Goal: Information Seeking & Learning: Learn about a topic

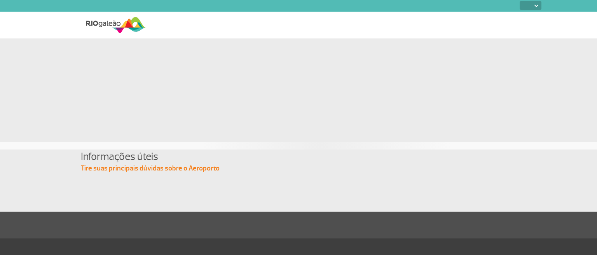
select select
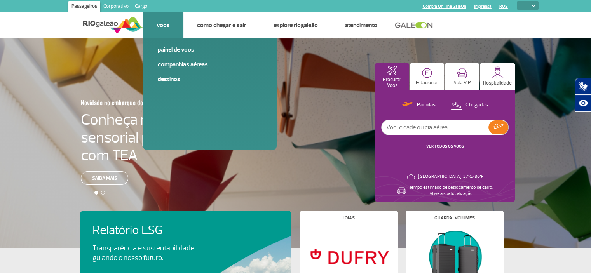
click at [179, 66] on link "Companhias Aéreas" at bounding box center [210, 64] width 104 height 9
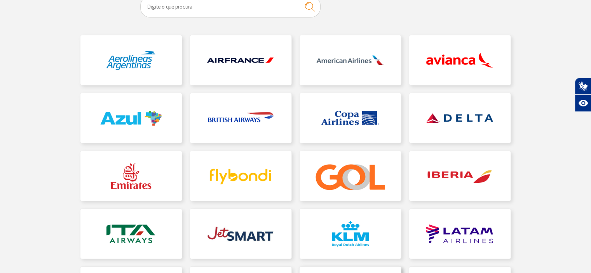
scroll to position [131, 0]
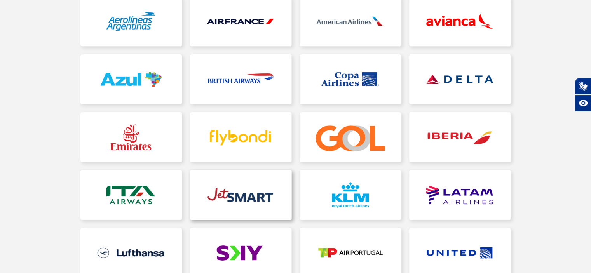
click at [244, 196] on link at bounding box center [240, 195] width 101 height 50
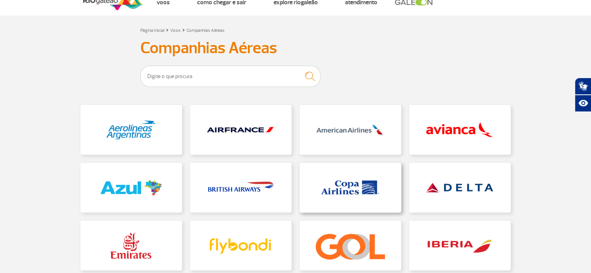
scroll to position [39, 0]
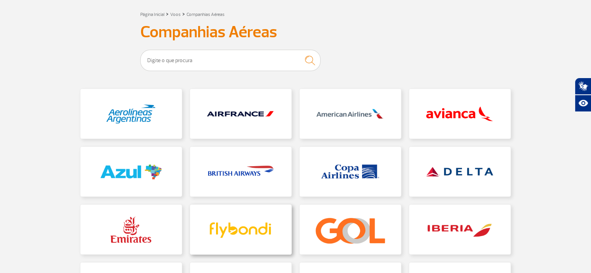
click at [253, 226] on link at bounding box center [240, 230] width 101 height 50
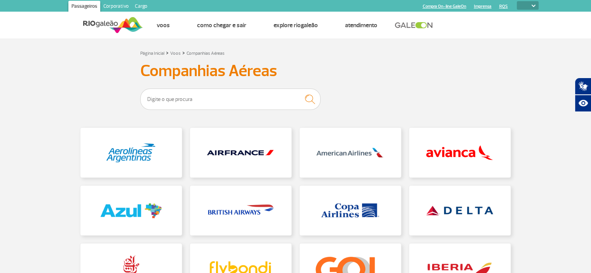
scroll to position [239, 0]
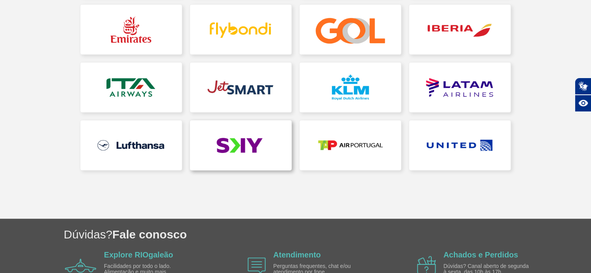
click at [245, 134] on link at bounding box center [240, 145] width 101 height 50
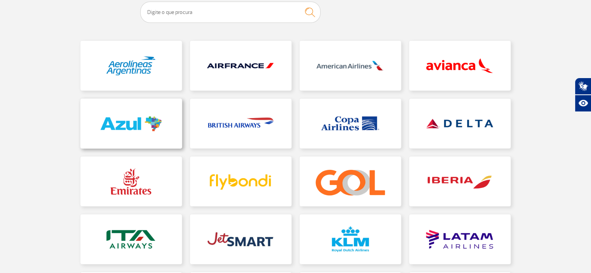
scroll to position [194, 0]
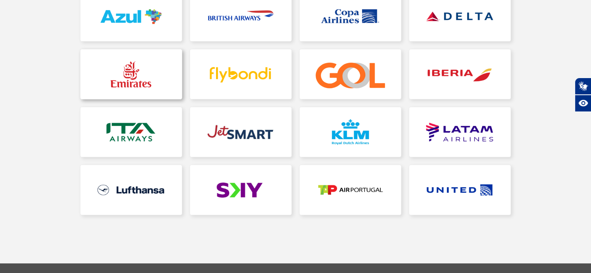
click at [152, 91] on link at bounding box center [130, 74] width 101 height 50
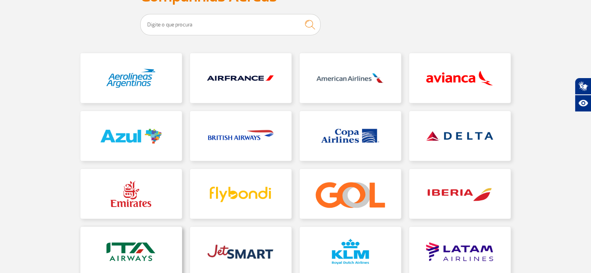
scroll to position [78, 0]
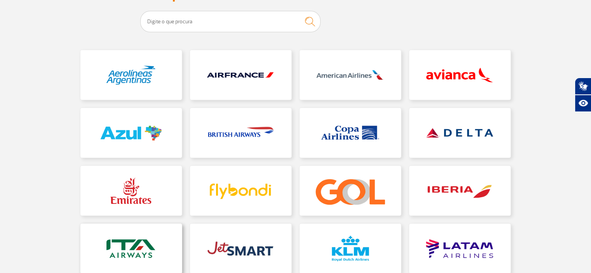
click at [133, 240] on link at bounding box center [130, 249] width 101 height 50
